Goal: Task Accomplishment & Management: Manage account settings

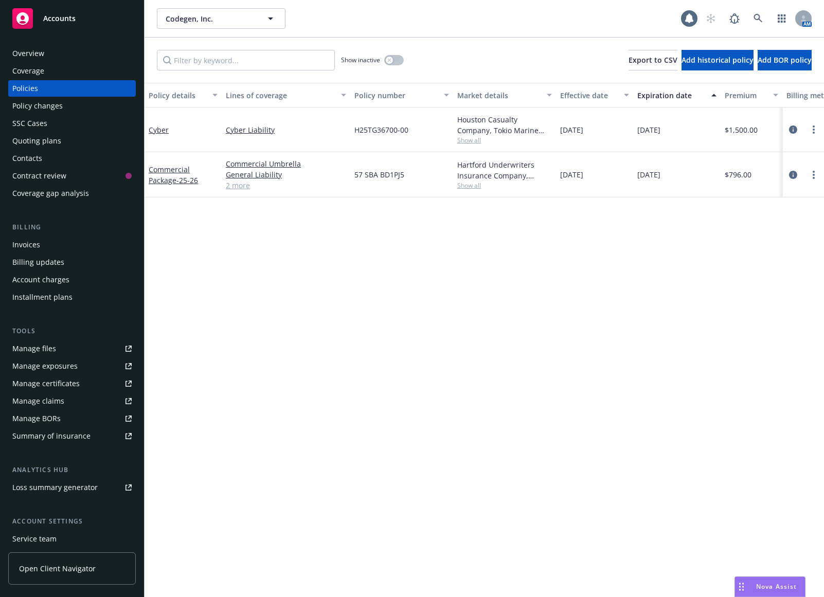
click at [61, 243] on div "Invoices" at bounding box center [71, 244] width 119 height 16
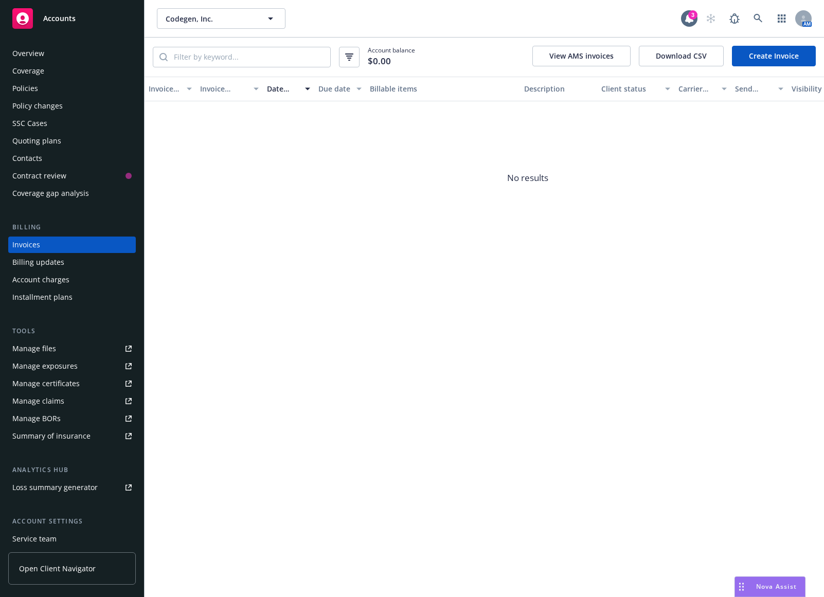
click at [785, 57] on link "Create Invoice" at bounding box center [773, 56] width 84 height 21
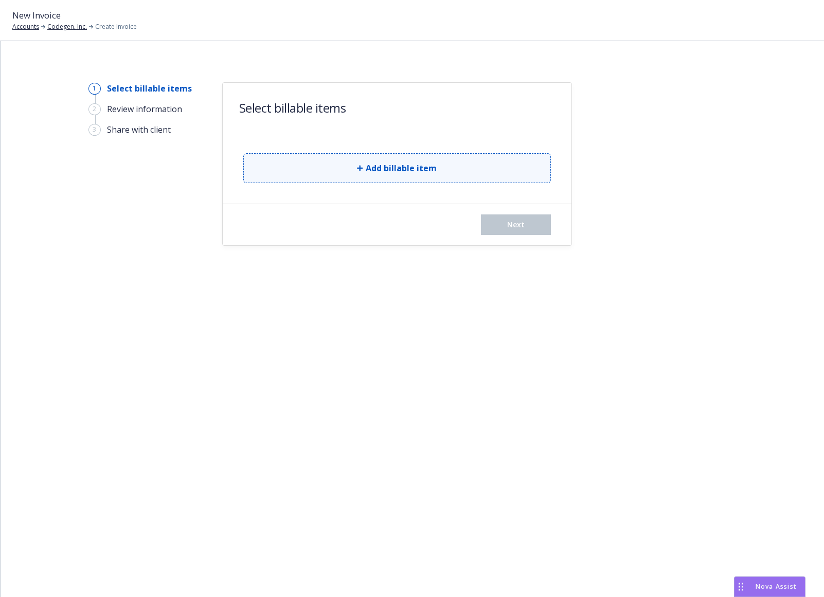
click at [333, 173] on button "Add billable item" at bounding box center [396, 168] width 307 height 30
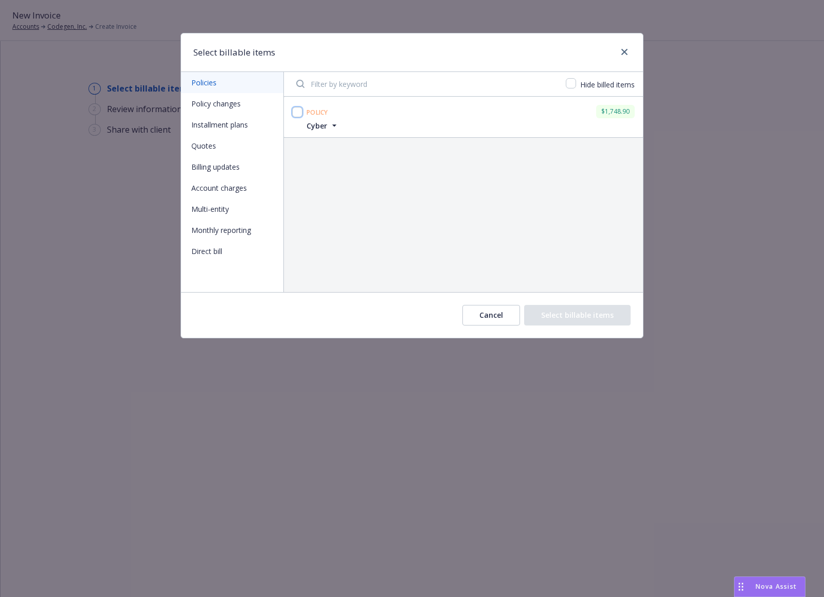
click at [292, 112] on input "checkbox" at bounding box center [297, 112] width 10 height 10
checkbox input "true"
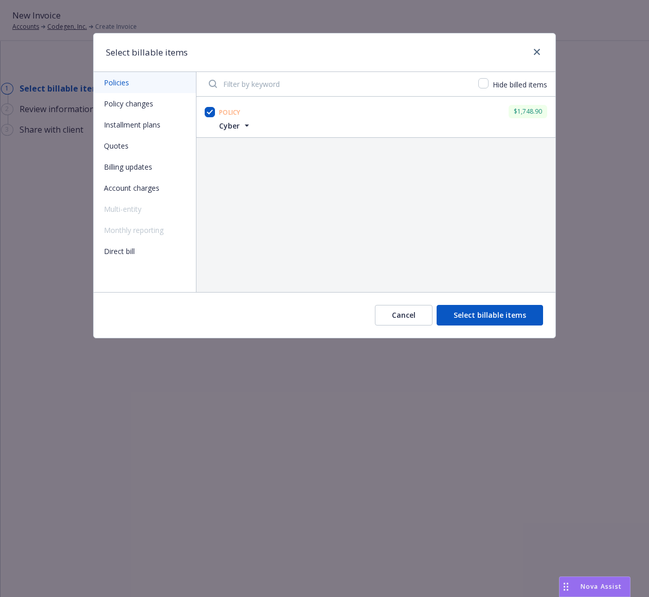
click at [524, 307] on button "Select billable items" at bounding box center [489, 315] width 106 height 21
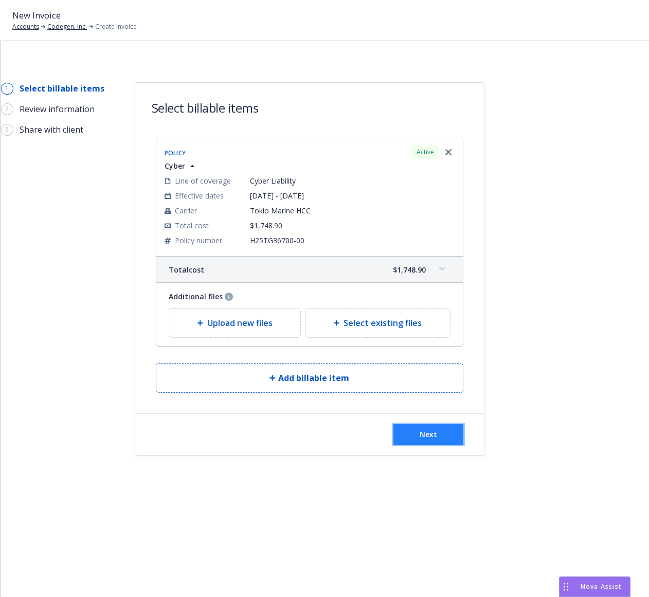
click at [415, 429] on button "Next" at bounding box center [428, 434] width 70 height 21
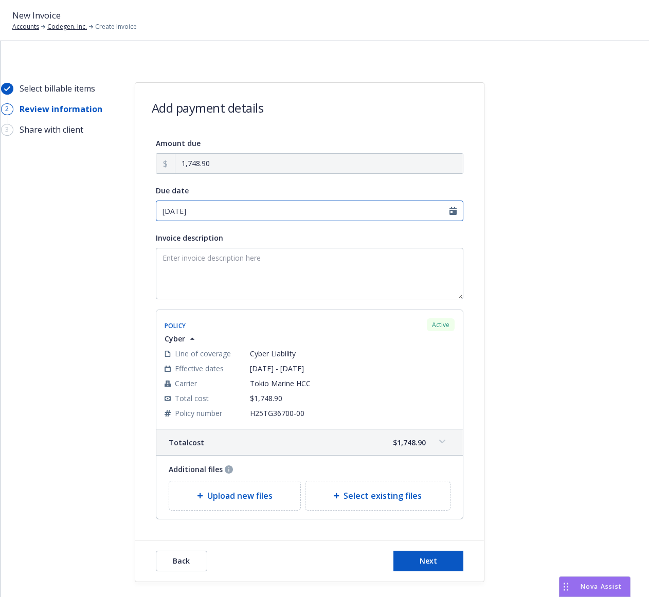
click at [449, 212] on input "08/25/2025" at bounding box center [309, 210] width 307 height 21
select select "August"
select select "2025"
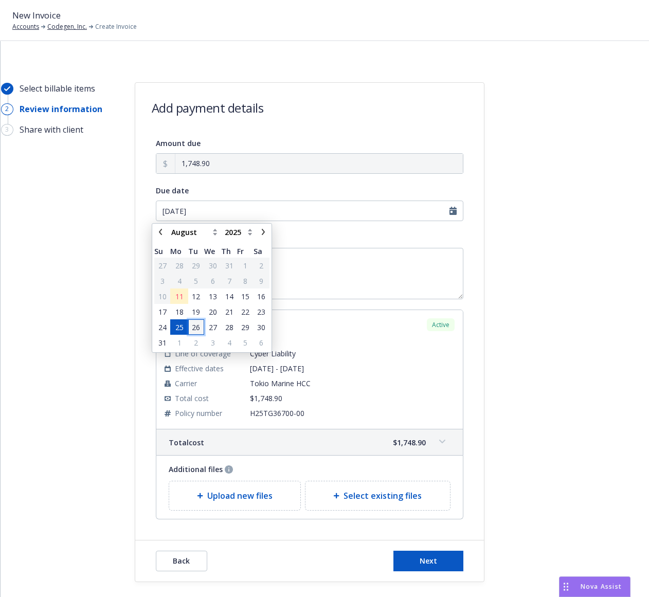
click at [196, 325] on span "26" at bounding box center [196, 327] width 8 height 11
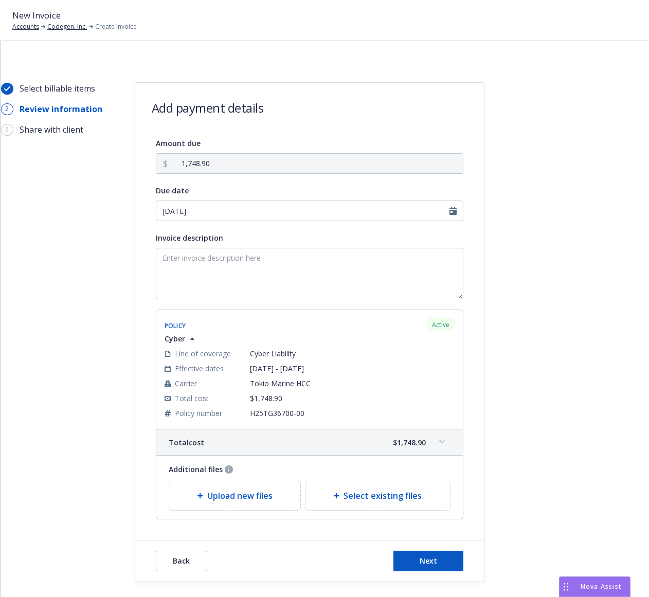
type input "[DATE]"
click at [252, 268] on textarea "Invoice description" at bounding box center [309, 273] width 307 height 51
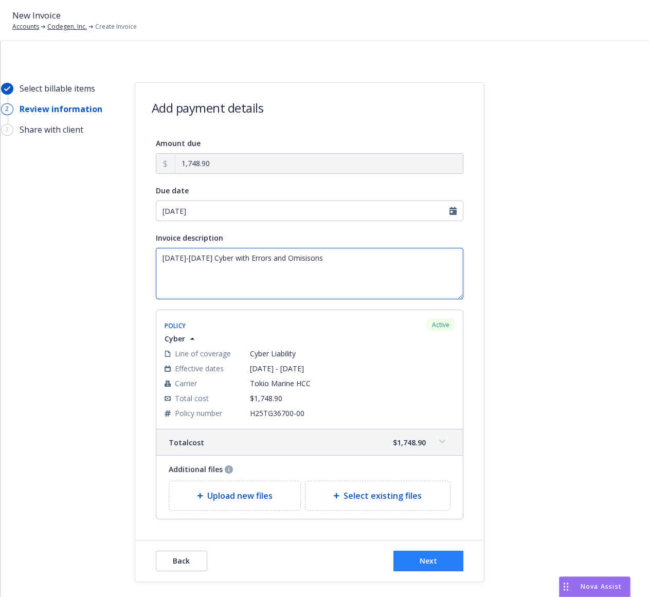
type textarea "[DATE]-[DATE] Cyber with Errors and Omisisons"
click at [401, 553] on button "Next" at bounding box center [428, 561] width 70 height 21
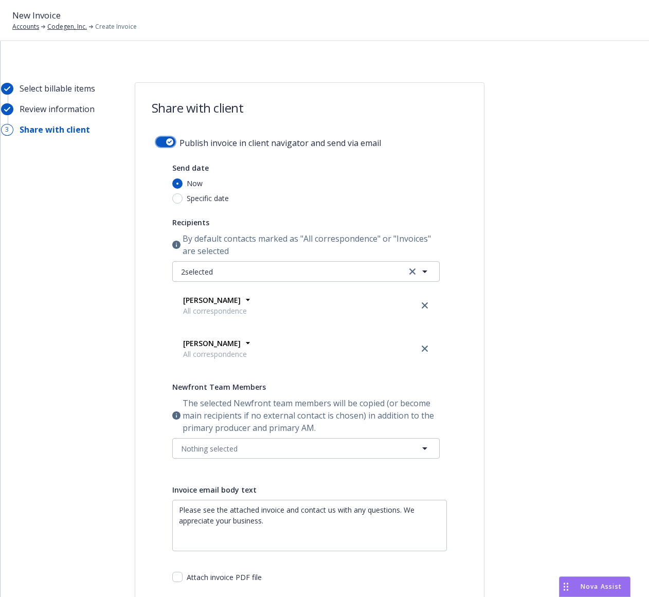
click at [168, 142] on icon "button" at bounding box center [170, 141] width 4 height 3
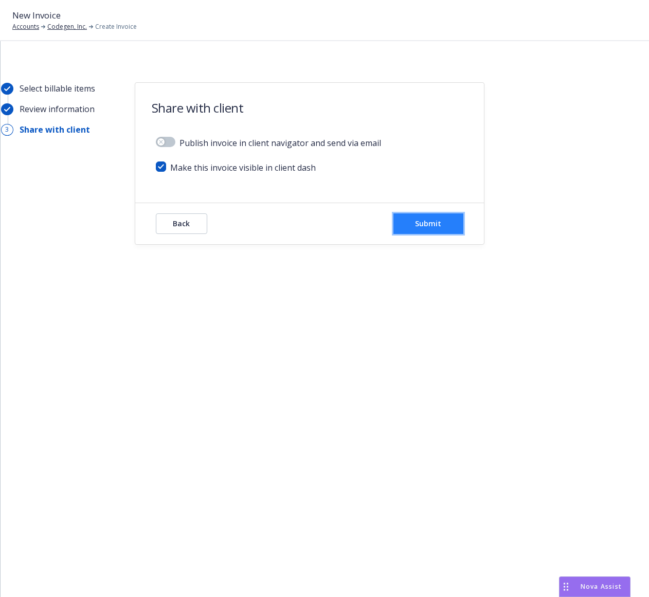
click at [446, 229] on button "Submit" at bounding box center [428, 223] width 70 height 21
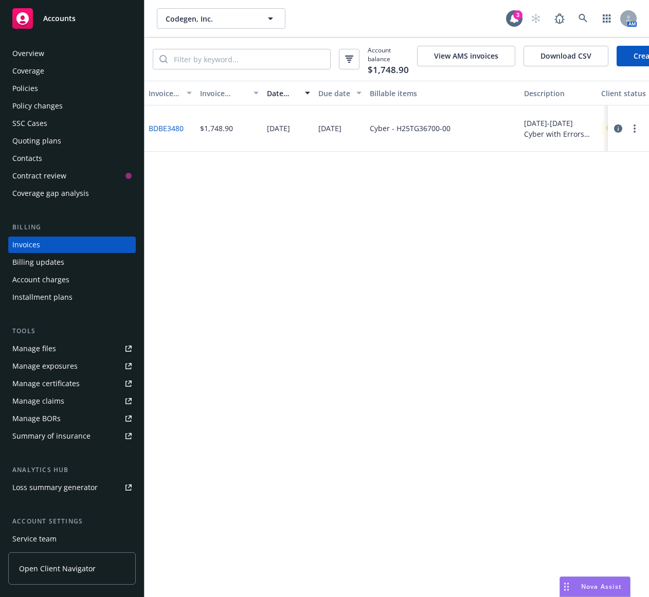
click at [65, 138] on div "Quoting plans" at bounding box center [71, 141] width 119 height 16
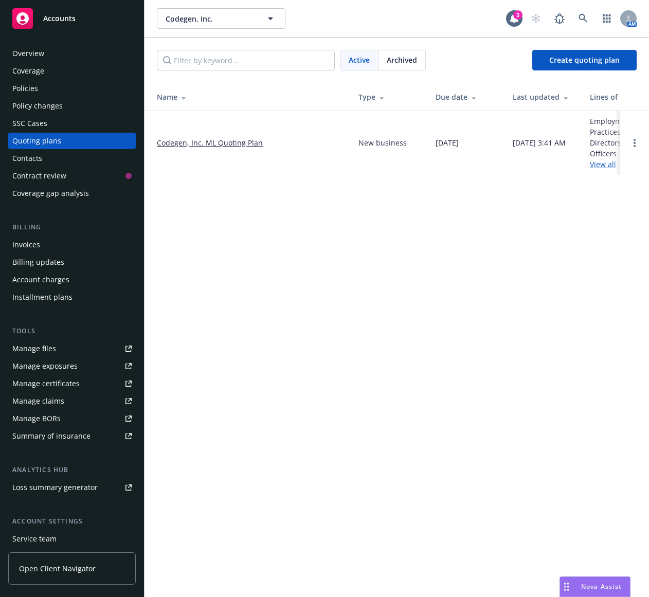
click at [239, 142] on link "Codegen, Inc. ML Quoting Plan" at bounding box center [210, 142] width 106 height 11
